Goal: Check status

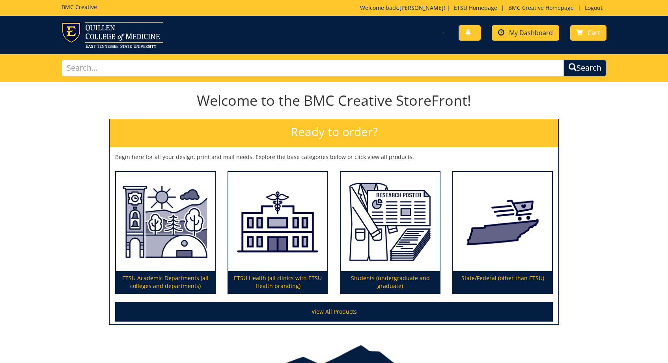
click at [506, 33] on link "My Dashboard" at bounding box center [525, 32] width 67 height 15
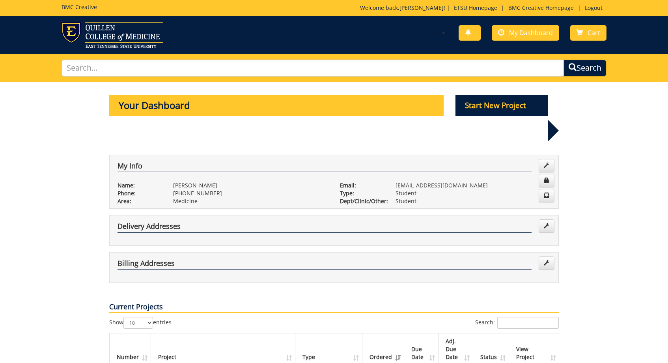
scroll to position [56, 0]
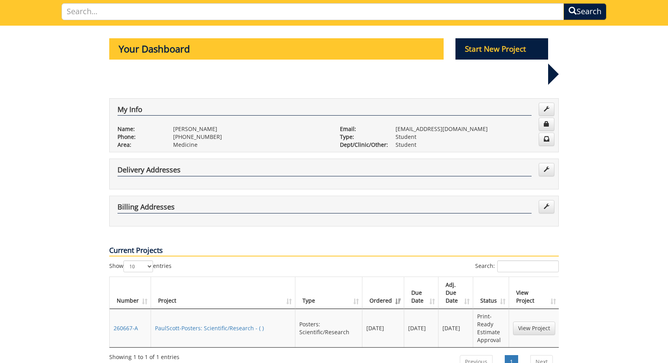
click at [209, 309] on td "PaulScott-Posters: Scientific/Research - ( )" at bounding box center [223, 328] width 144 height 38
click at [196, 324] on link "PaulScott-Posters: Scientific/Research - ( )" at bounding box center [209, 327] width 109 height 7
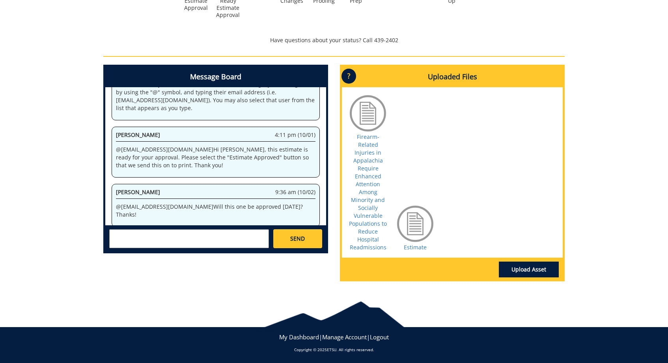
scroll to position [319, 0]
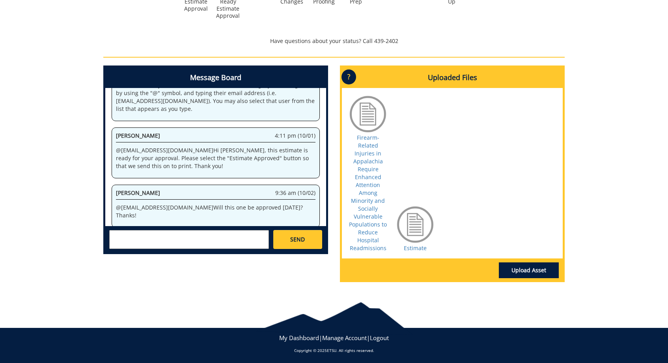
click at [192, 245] on textarea at bounding box center [189, 239] width 160 height 19
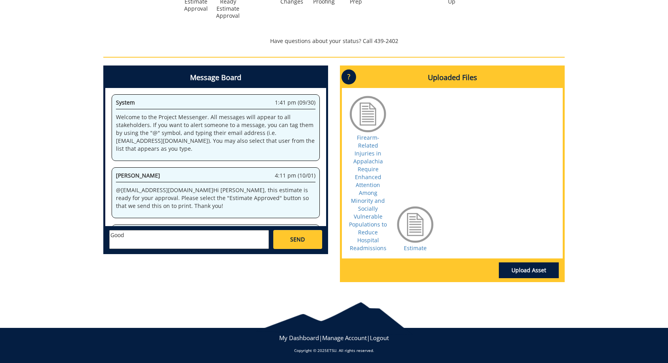
scroll to position [0, 0]
type textarea "G"
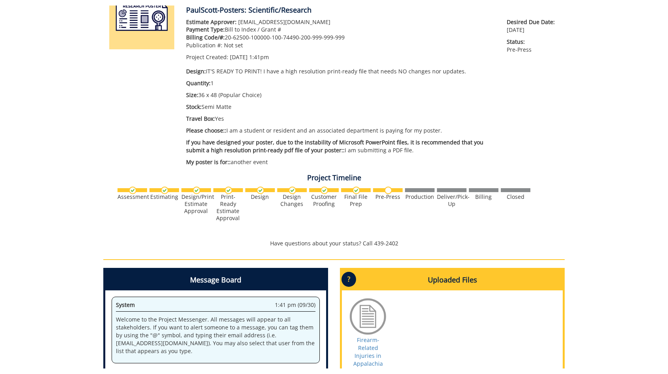
scroll to position [25, 0]
